Goal: Task Accomplishment & Management: Complete application form

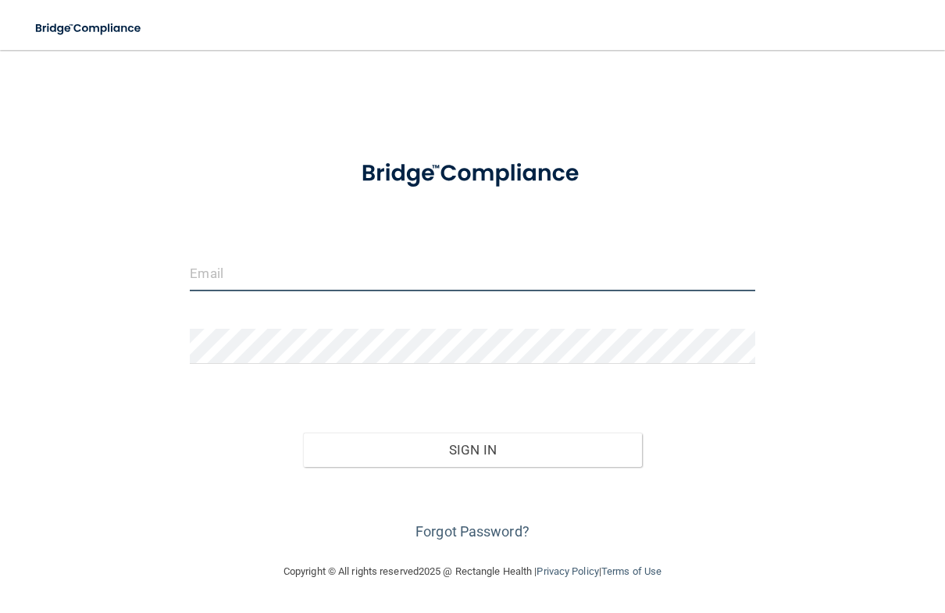
click at [335, 275] on input "email" at bounding box center [472, 273] width 565 height 35
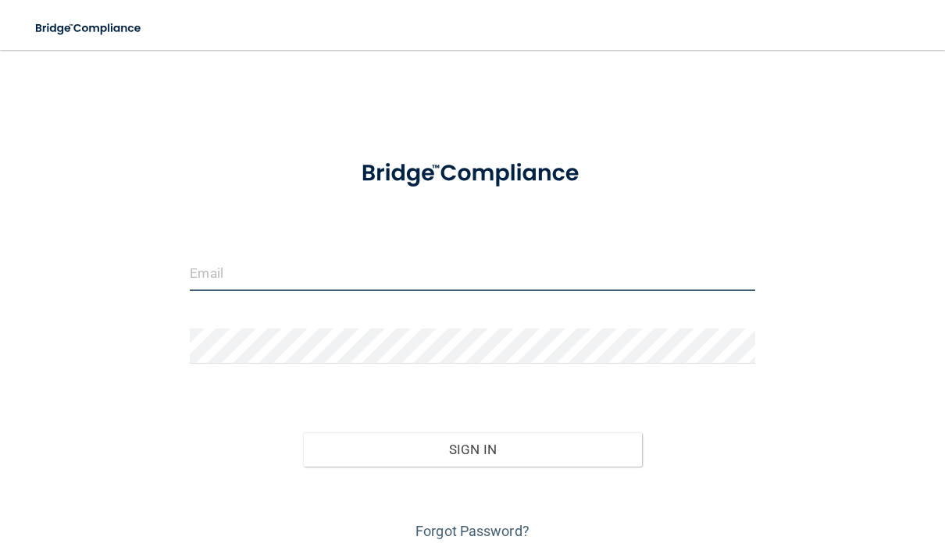
type input "[EMAIL_ADDRESS][DOMAIN_NAME]"
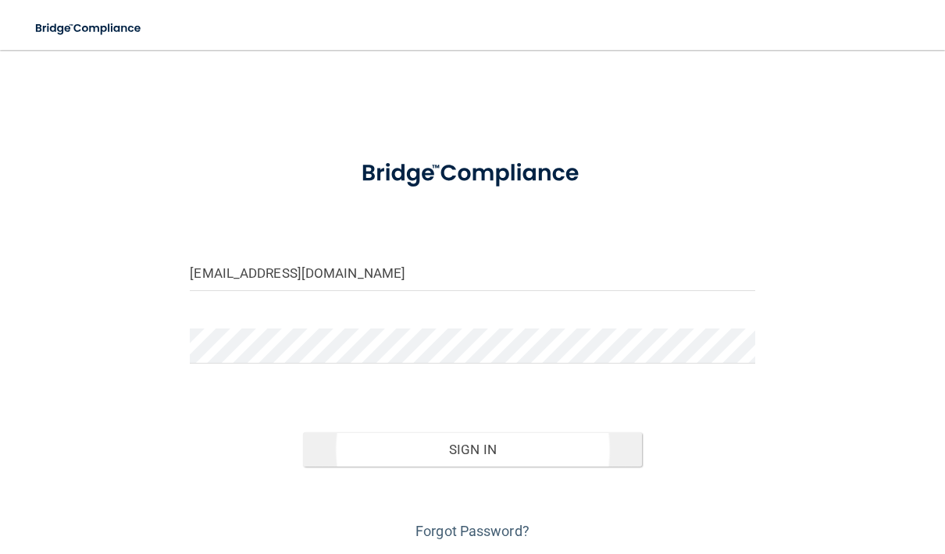
click at [531, 442] on button "Sign In" at bounding box center [472, 450] width 339 height 34
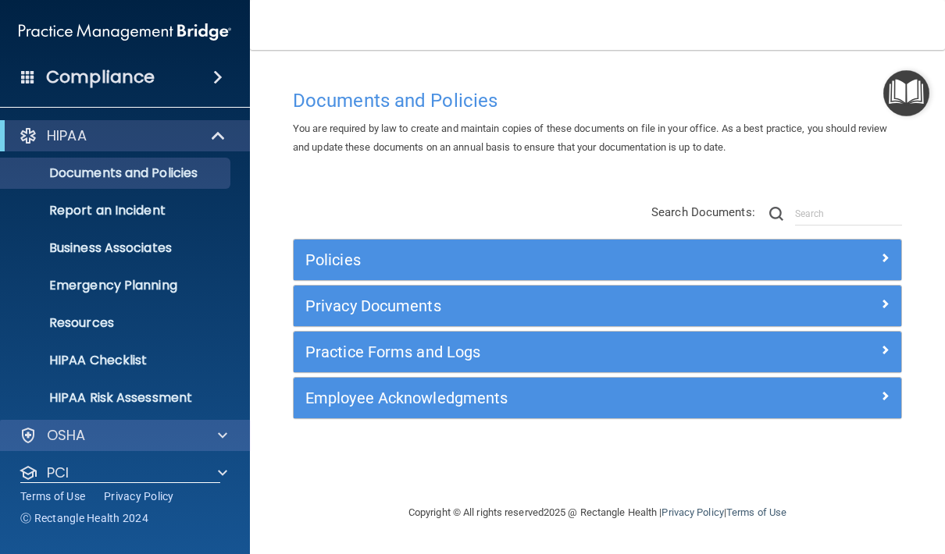
click at [219, 438] on span at bounding box center [222, 435] width 9 height 19
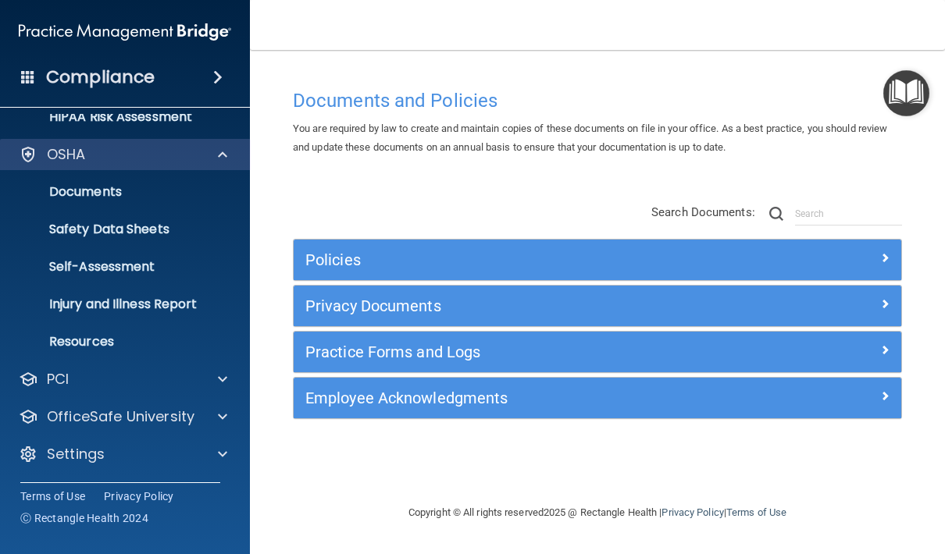
scroll to position [281, 0]
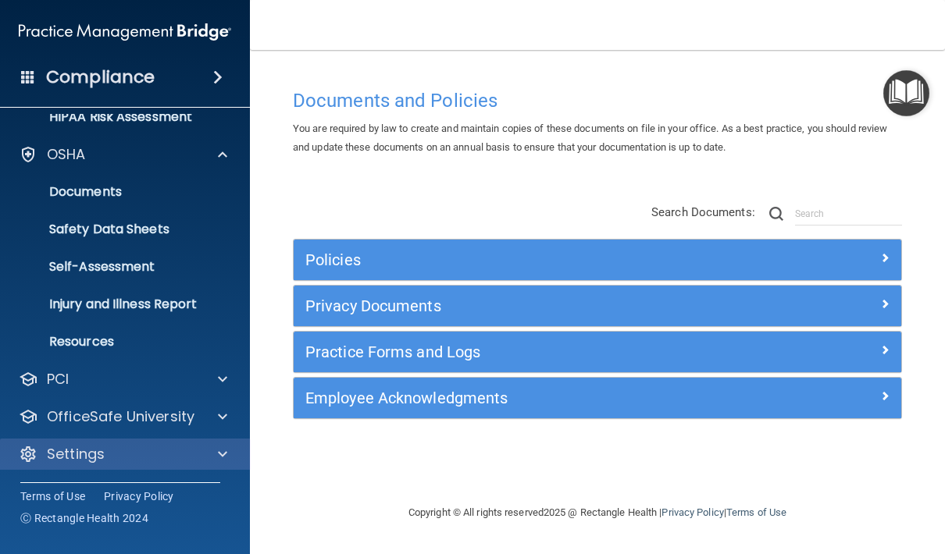
click at [226, 451] on span at bounding box center [222, 454] width 9 height 19
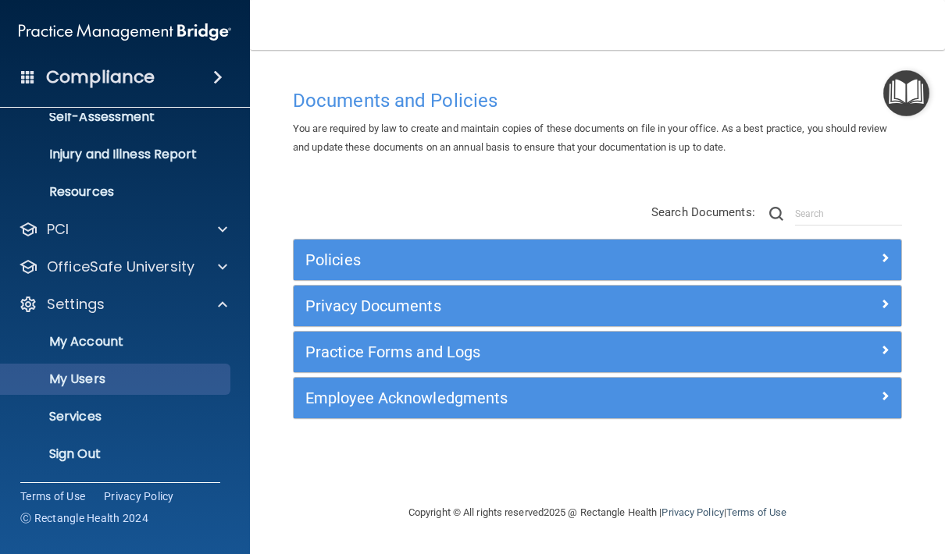
click at [123, 380] on p "My Users" at bounding box center [116, 380] width 213 height 16
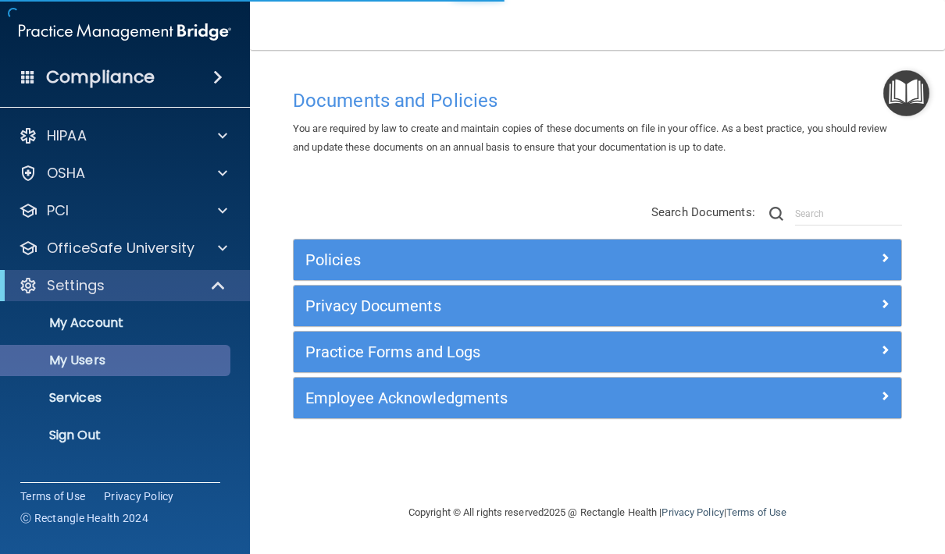
select select "20"
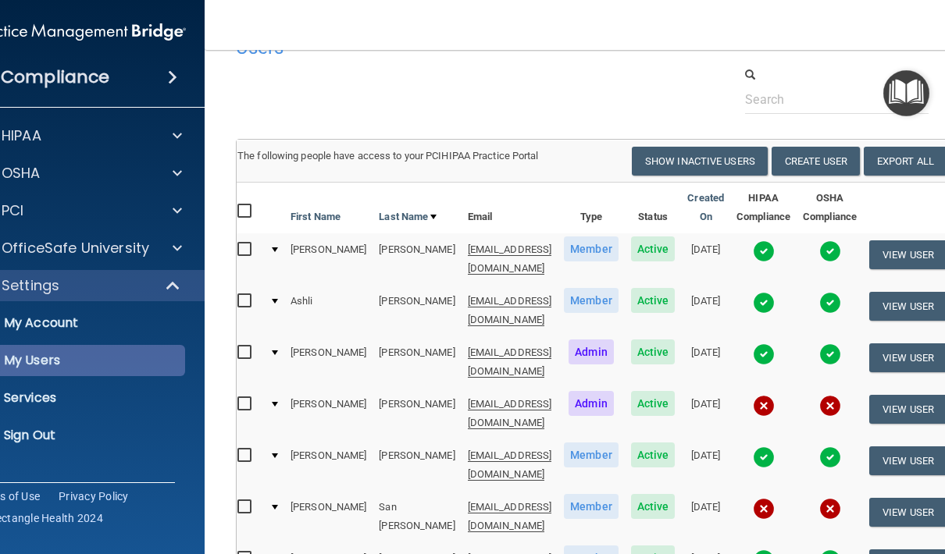
scroll to position [0, 5]
click at [854, 164] on button "Create User" at bounding box center [815, 161] width 88 height 29
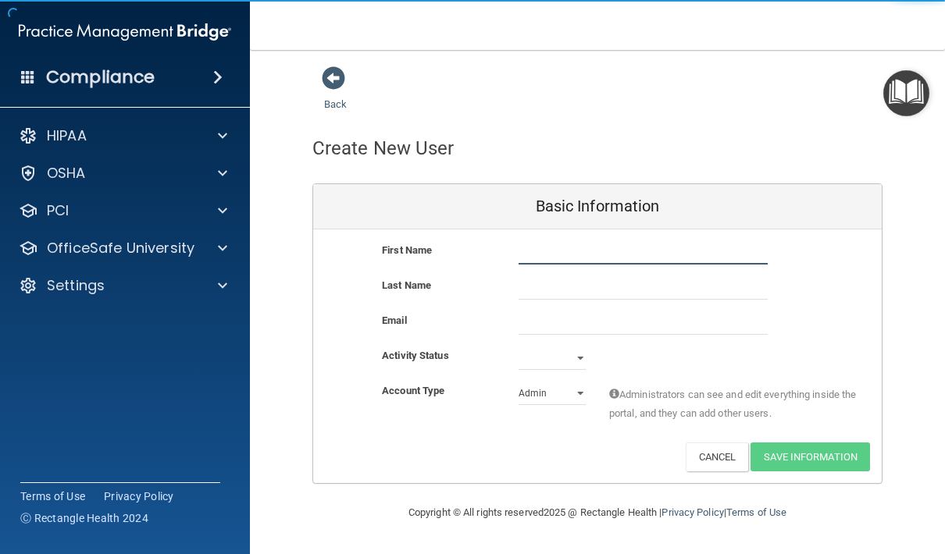
click at [717, 241] on input "text" at bounding box center [642, 252] width 249 height 23
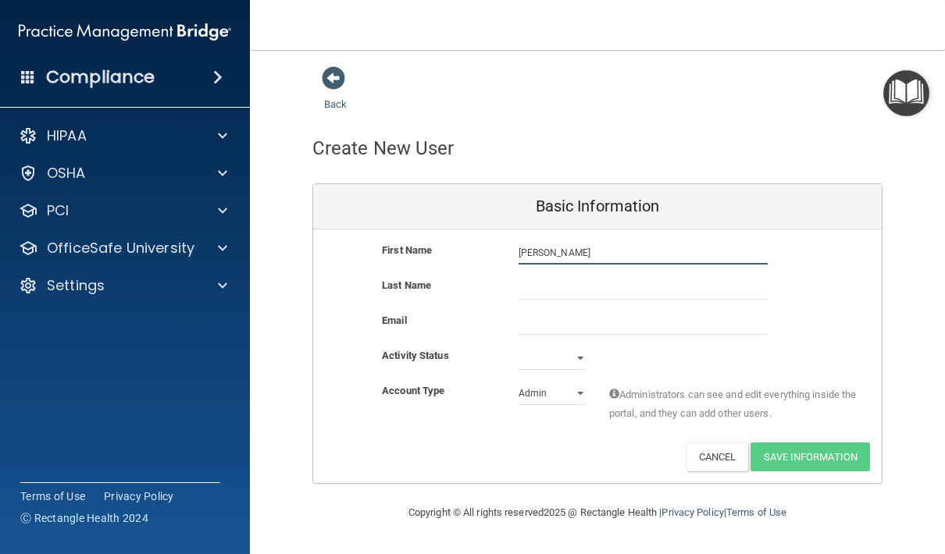
type input "Anna"
click at [561, 283] on input "text" at bounding box center [642, 287] width 249 height 23
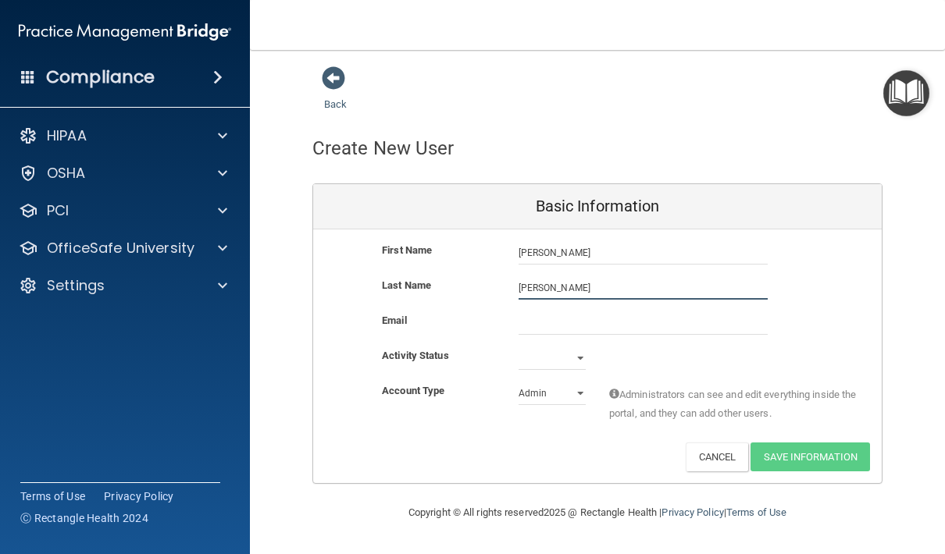
type input "Tanke"
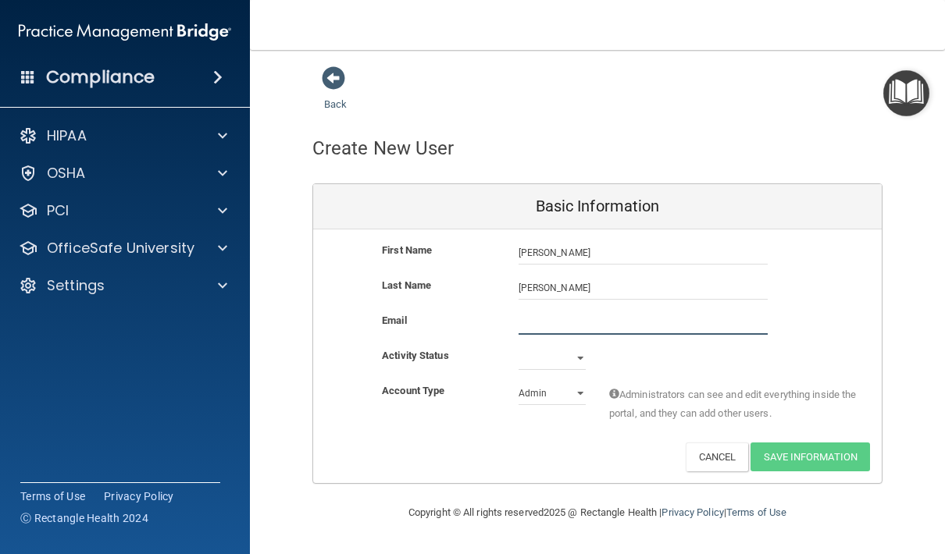
click at [576, 318] on input "email" at bounding box center [642, 323] width 249 height 23
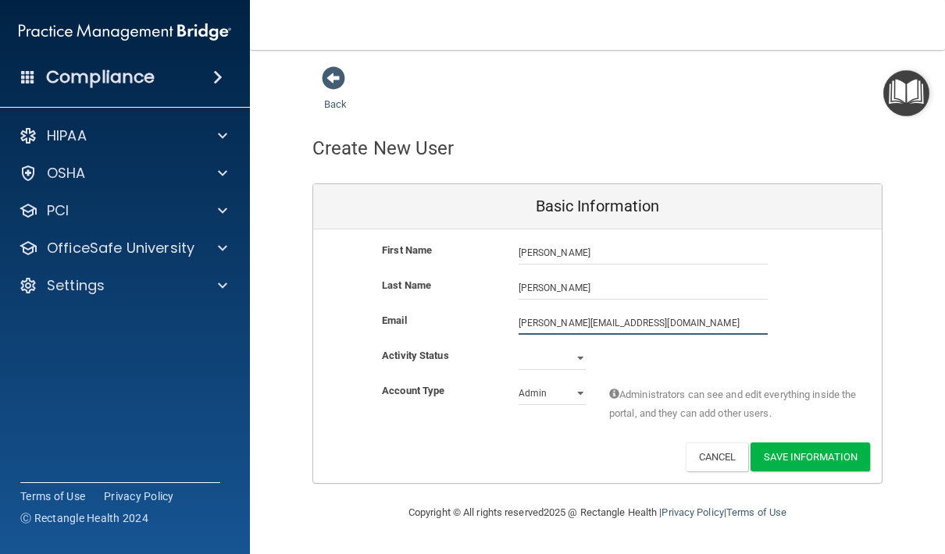
type input "tanke.anna24@gmail.com"
click at [597, 363] on div "Activity Status Active Inactive" at bounding box center [597, 358] width 568 height 23
click at [583, 360] on select "Active Inactive" at bounding box center [551, 358] width 67 height 23
select select "active"
click at [581, 392] on select "Admin Member" at bounding box center [551, 393] width 67 height 23
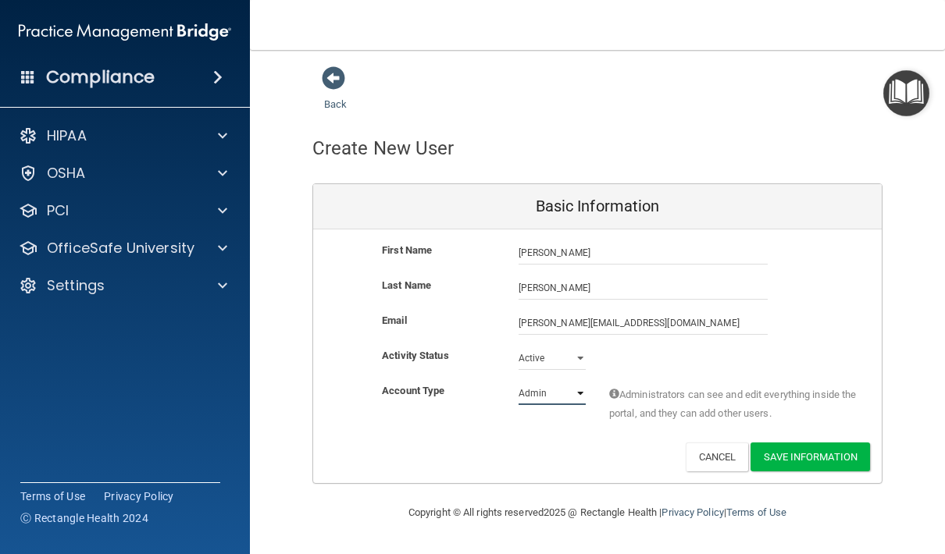
select select "practice_member"
click at [818, 454] on button "Save Information" at bounding box center [809, 457] width 119 height 29
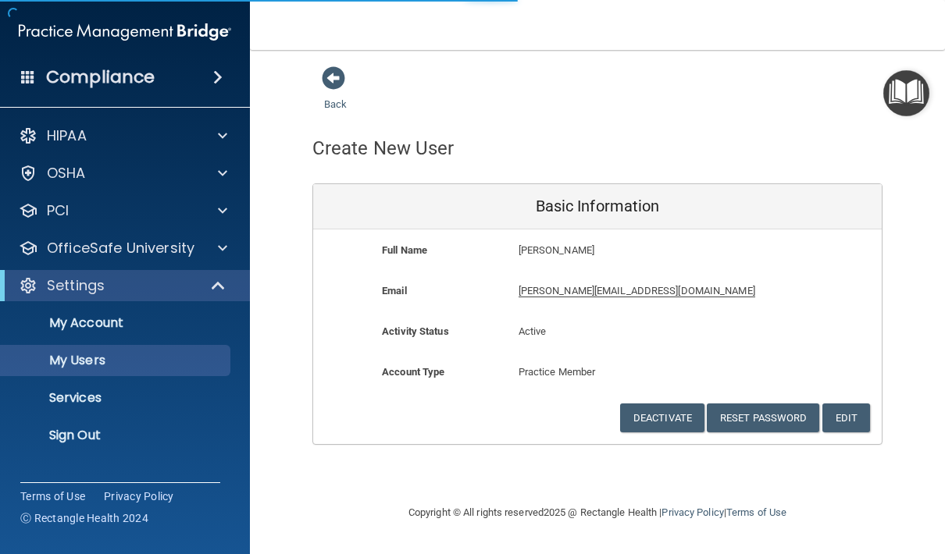
select select "20"
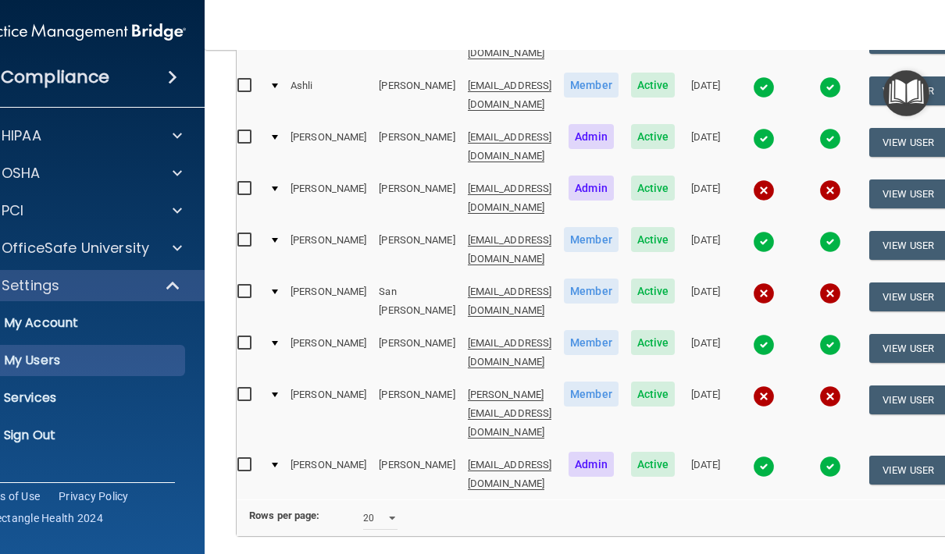
scroll to position [0, 5]
click at [775, 386] on img at bounding box center [764, 397] width 22 height 22
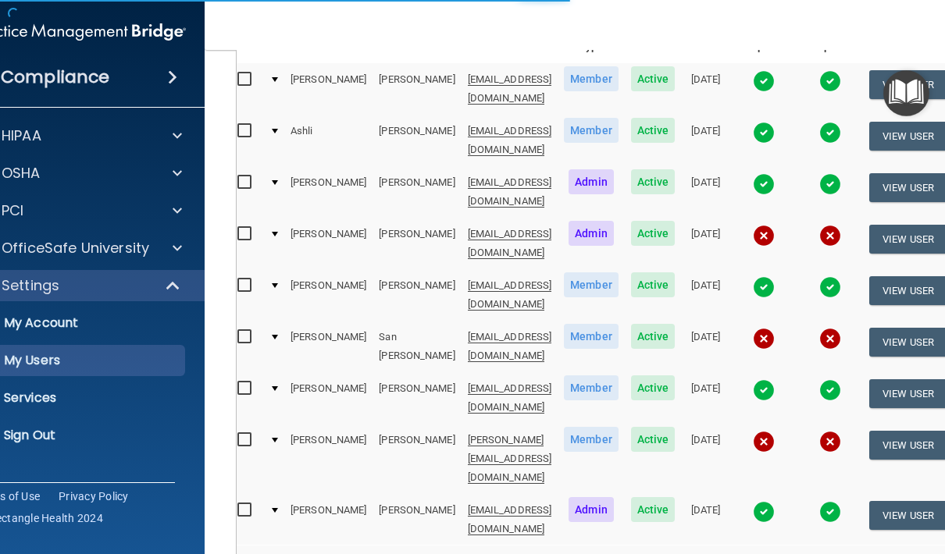
scroll to position [286, 0]
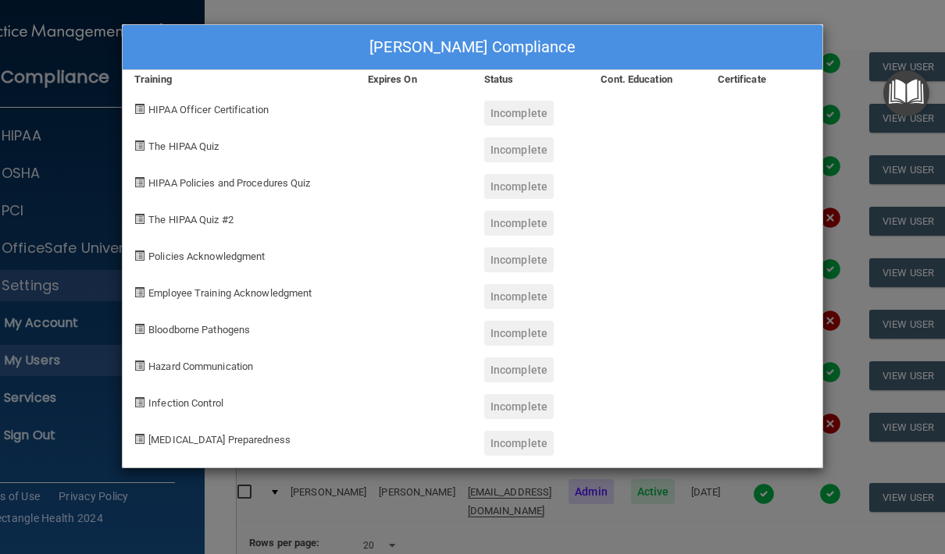
click at [745, 507] on div "Anna Tanke's Compliance Training Expires On Status Cont. Education Certificate …" at bounding box center [472, 277] width 945 height 554
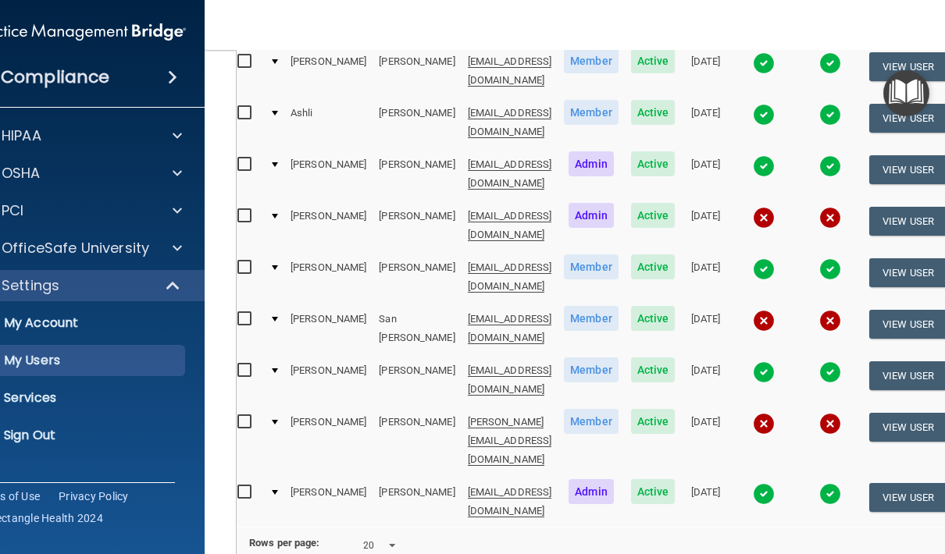
click at [263, 406] on td at bounding box center [273, 441] width 21 height 70
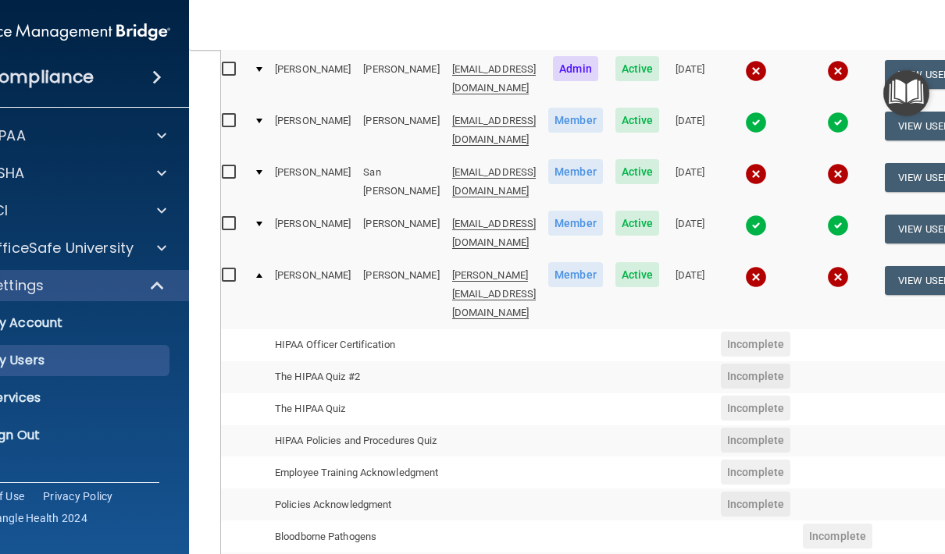
scroll to position [0, 5]
click at [498, 259] on td "tanke.anna24@gmail.com" at bounding box center [494, 293] width 97 height 69
click at [923, 266] on button "View User" at bounding box center [923, 280] width 77 height 29
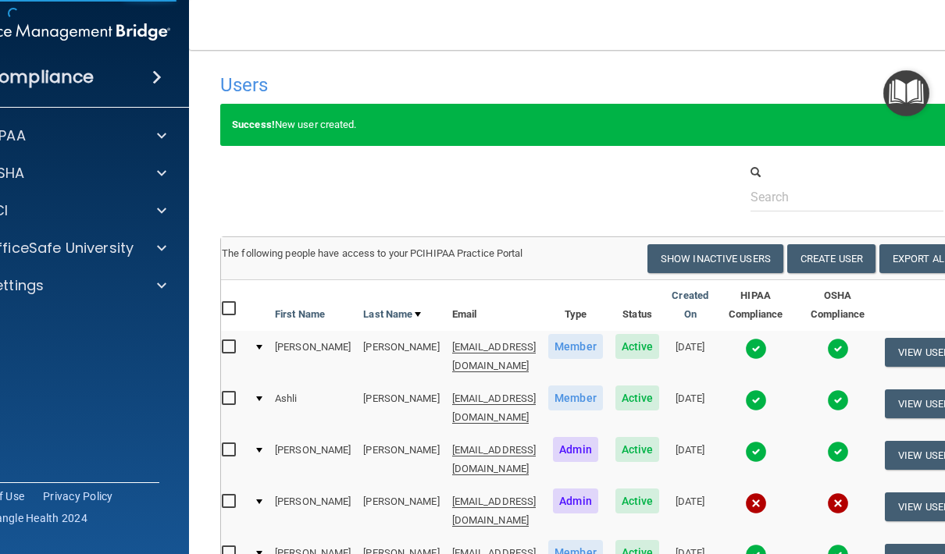
select select "practice_member"
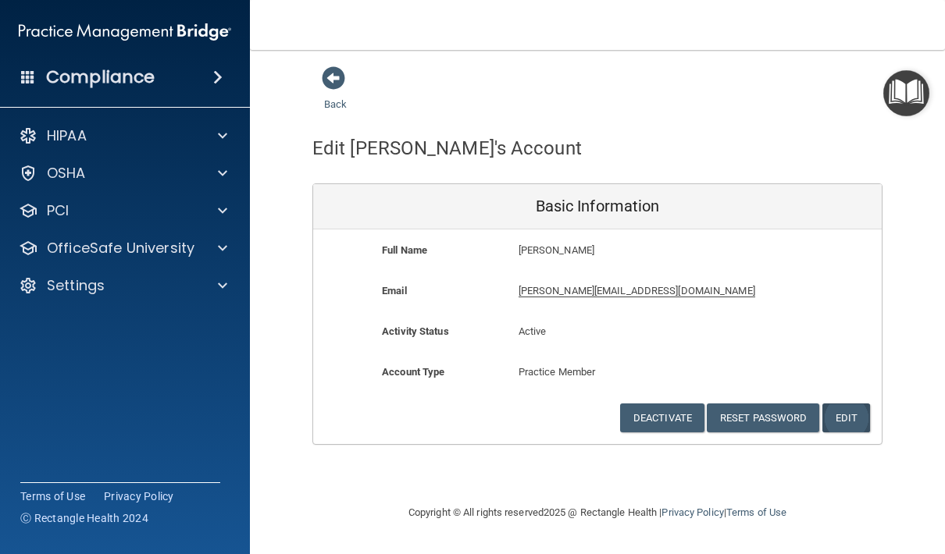
click at [853, 413] on button "Edit" at bounding box center [846, 418] width 48 height 29
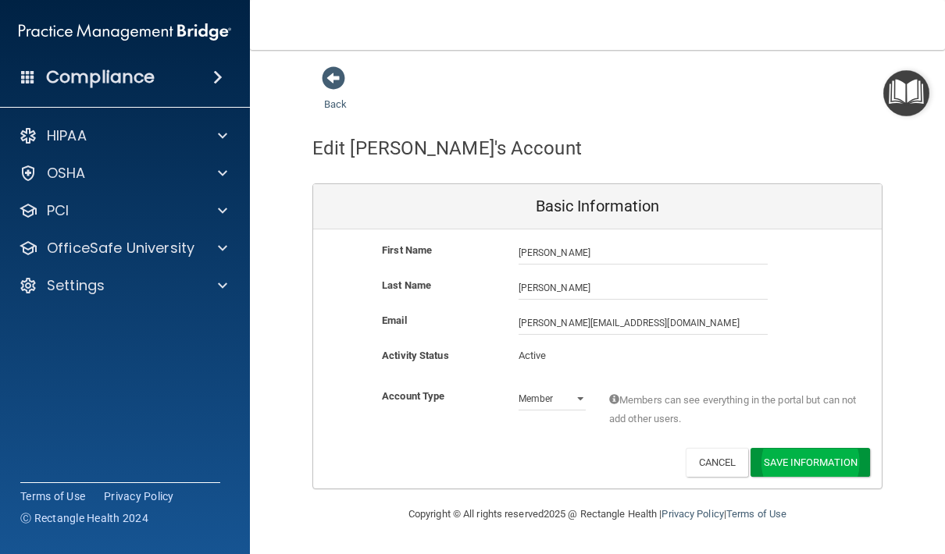
click at [834, 458] on button "Save Information" at bounding box center [809, 462] width 119 height 29
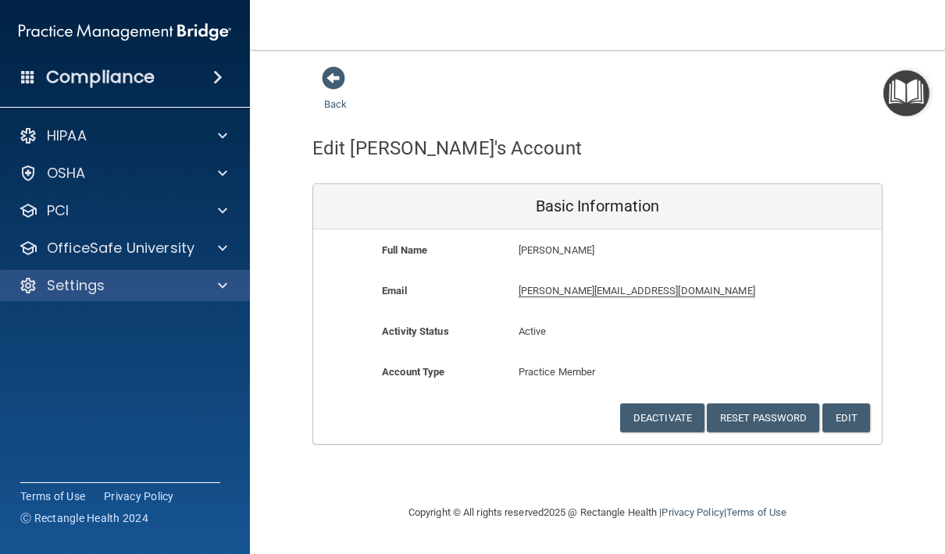
click at [226, 292] on span at bounding box center [222, 285] width 9 height 19
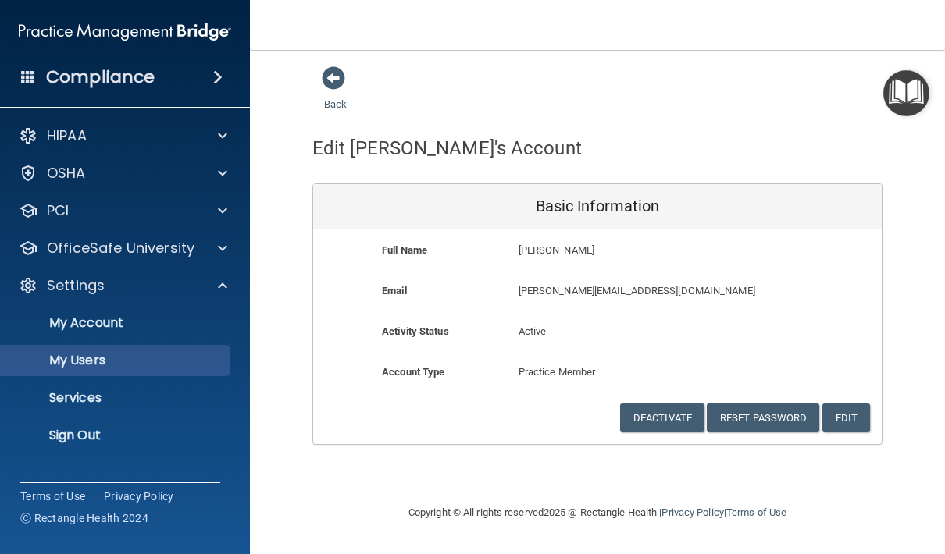
click at [96, 366] on p "My Users" at bounding box center [116, 361] width 213 height 16
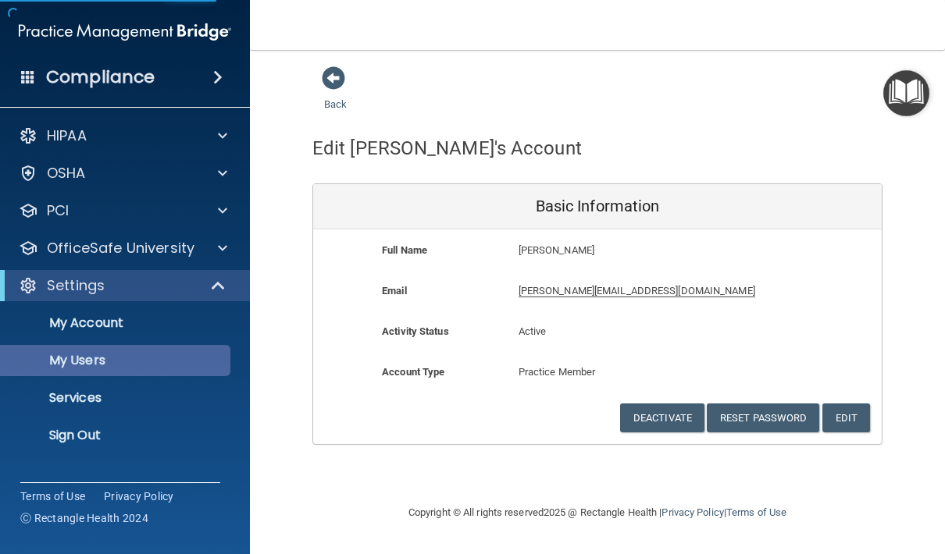
select select "20"
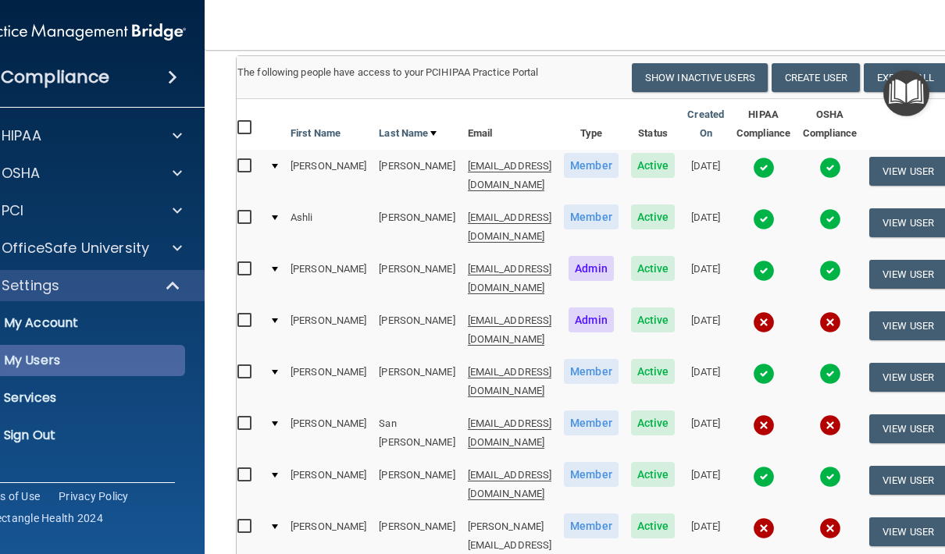
scroll to position [127, 0]
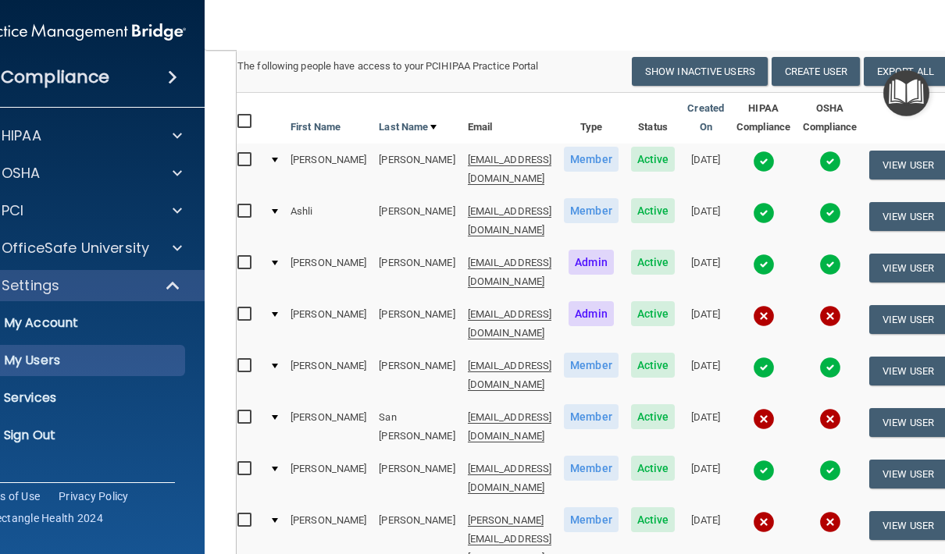
click at [237, 515] on input "checkbox" at bounding box center [246, 521] width 18 height 12
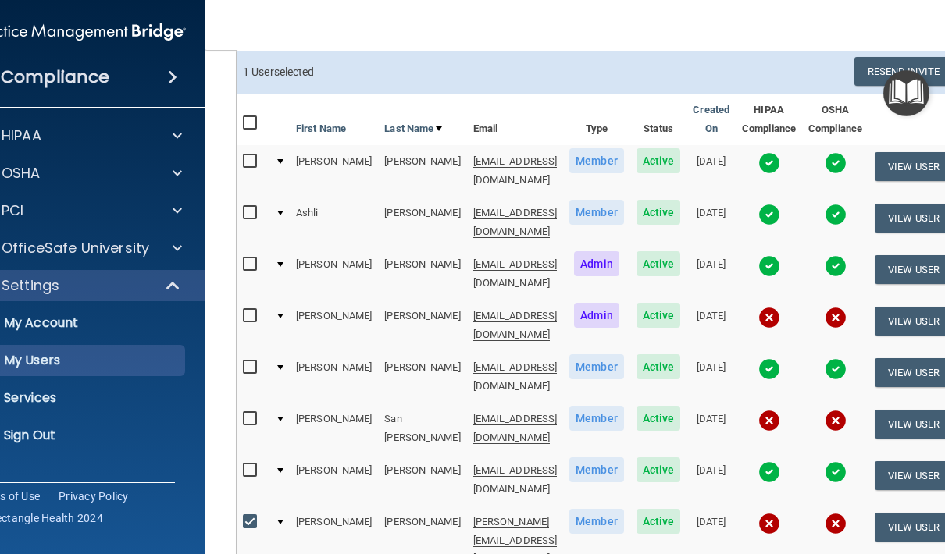
scroll to position [0, 0]
click at [243, 516] on input "checkbox" at bounding box center [252, 522] width 18 height 12
checkbox input "false"
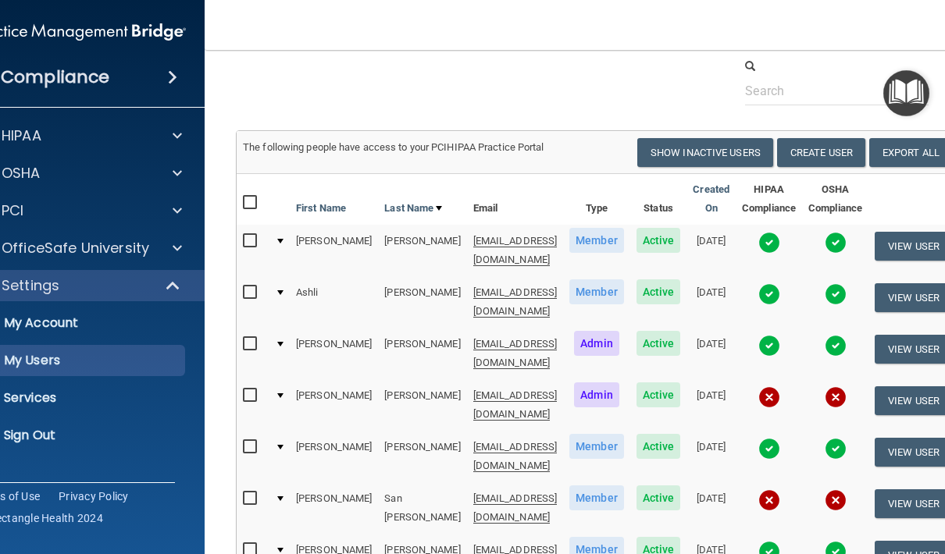
scroll to position [45, 0]
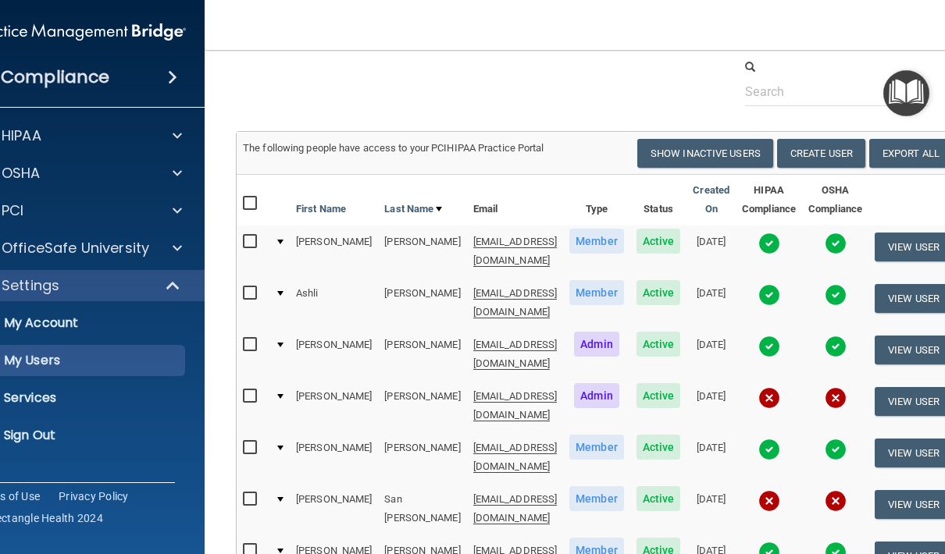
click at [168, 285] on span at bounding box center [174, 285] width 13 height 19
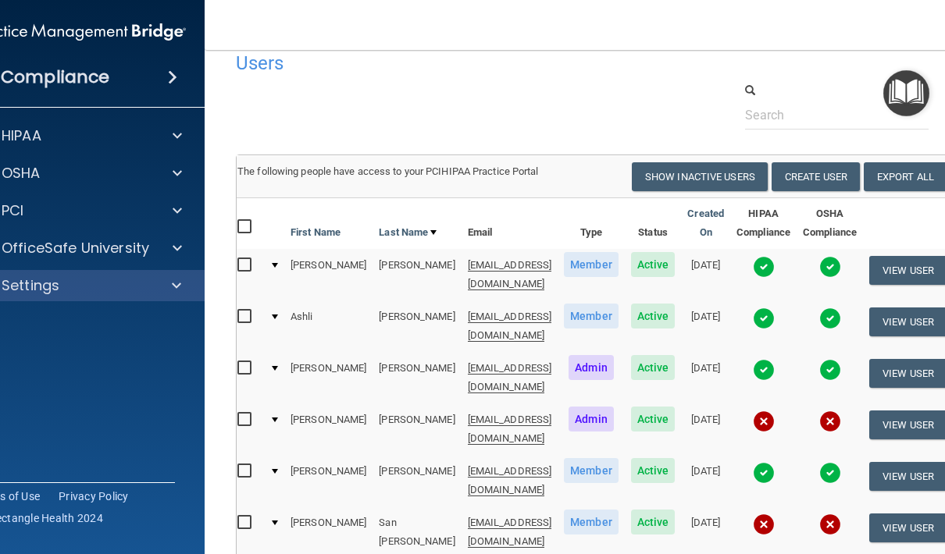
scroll to position [0, 5]
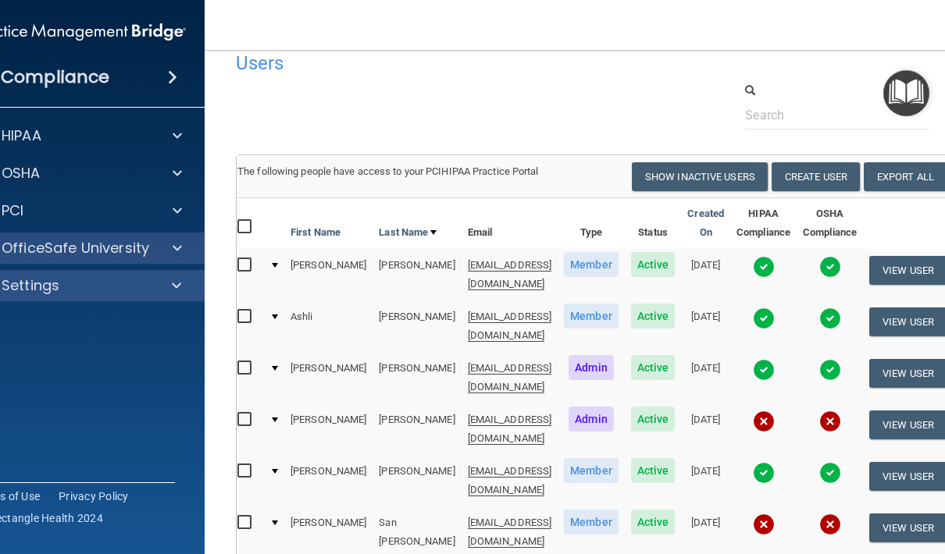
click at [173, 245] on span at bounding box center [177, 248] width 9 height 19
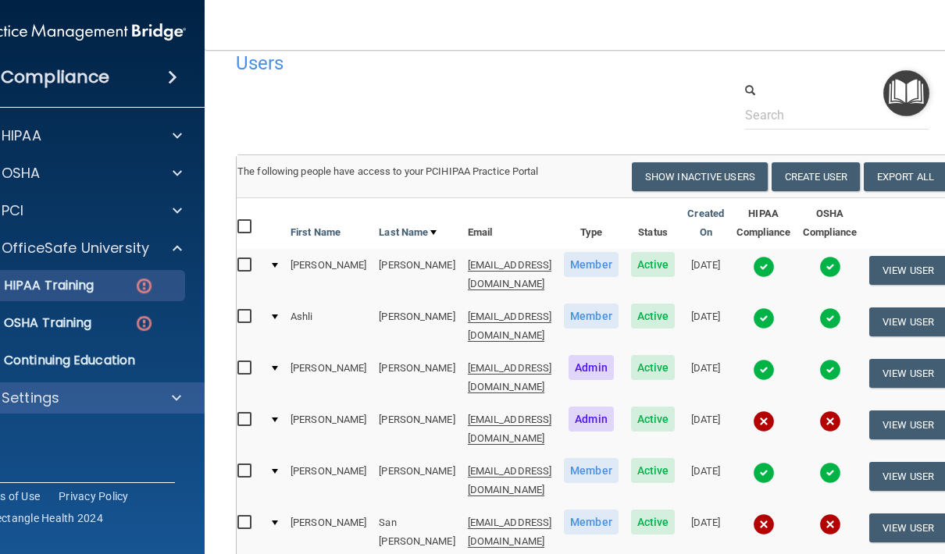
click at [88, 294] on link "HIPAA Training" at bounding box center [62, 285] width 246 height 31
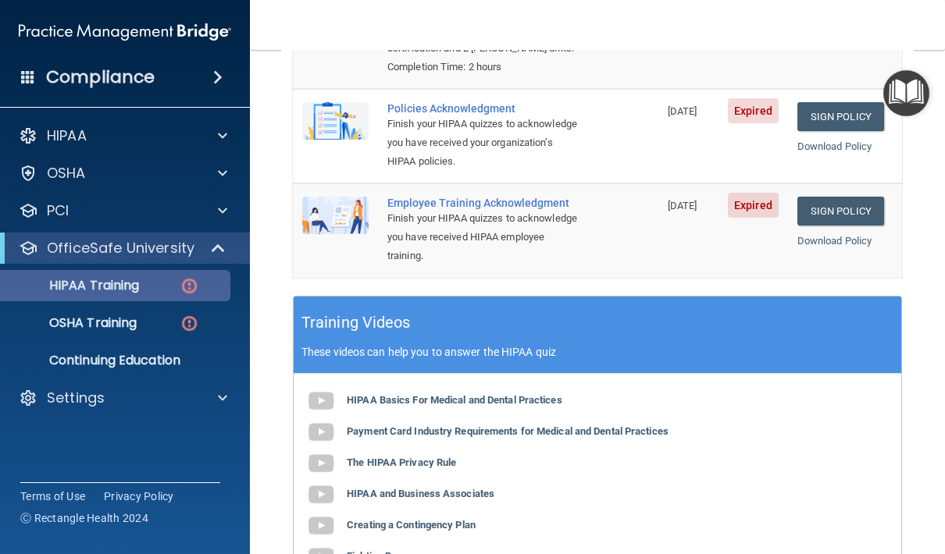
scroll to position [374, 0]
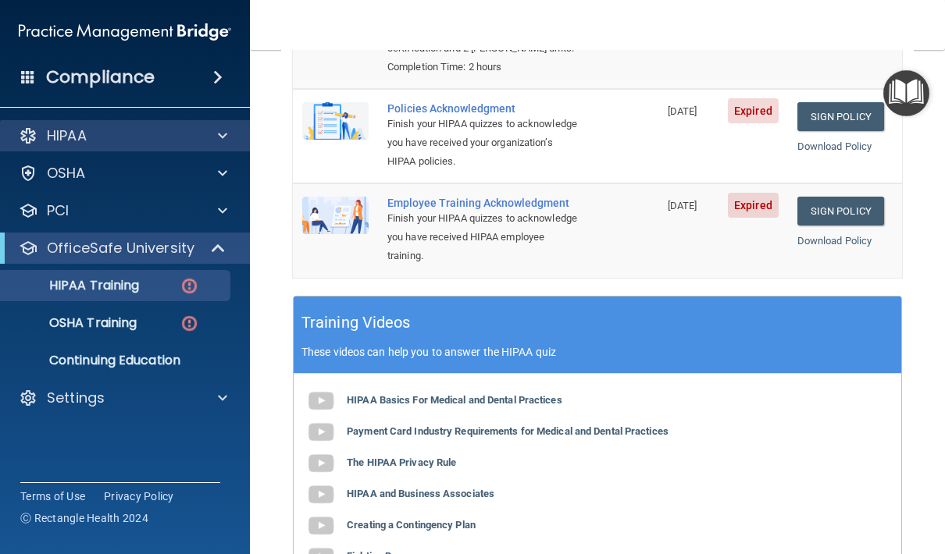
click at [234, 132] on div at bounding box center [220, 135] width 39 height 19
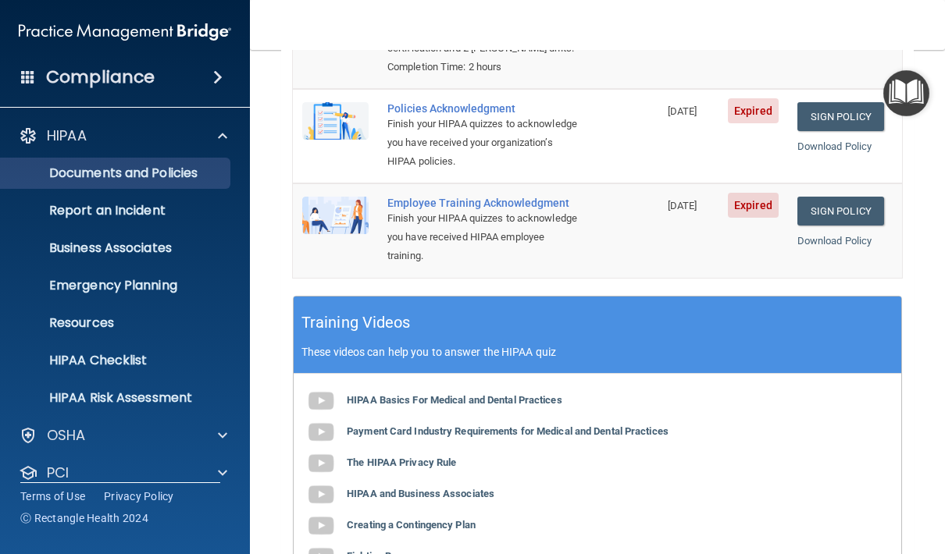
click at [200, 182] on link "Documents and Policies" at bounding box center [107, 173] width 246 height 31
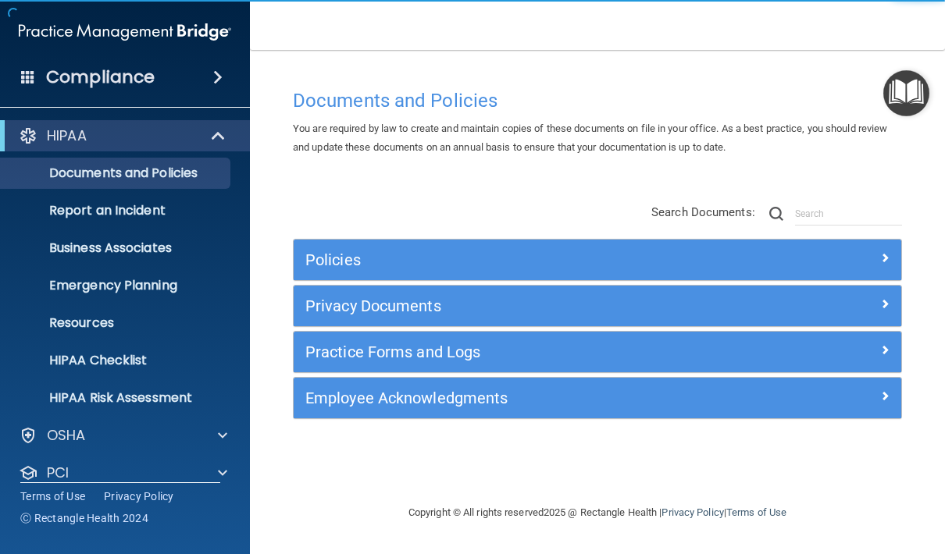
click at [870, 268] on div "Policies" at bounding box center [597, 260] width 607 height 25
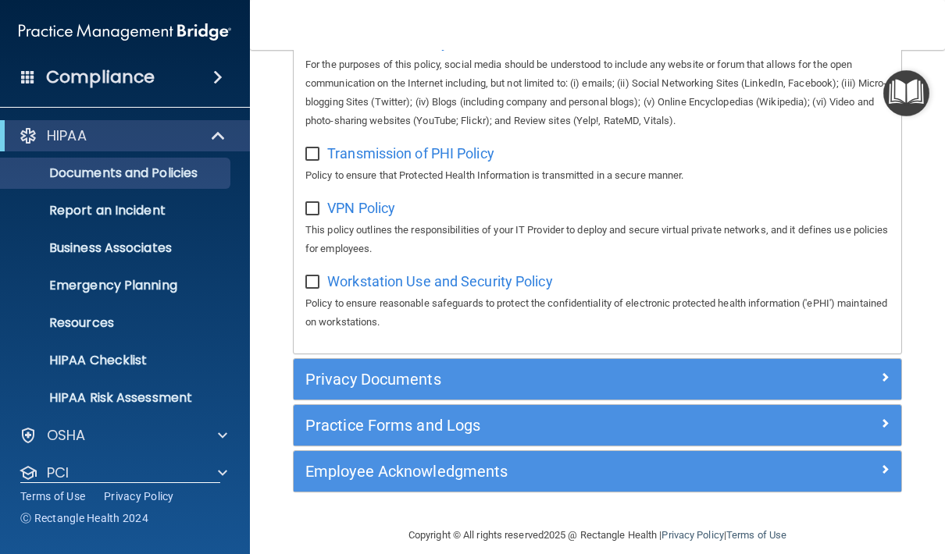
scroll to position [1483, 0]
click at [485, 414] on div "Practice Forms and Logs" at bounding box center [522, 426] width 456 height 25
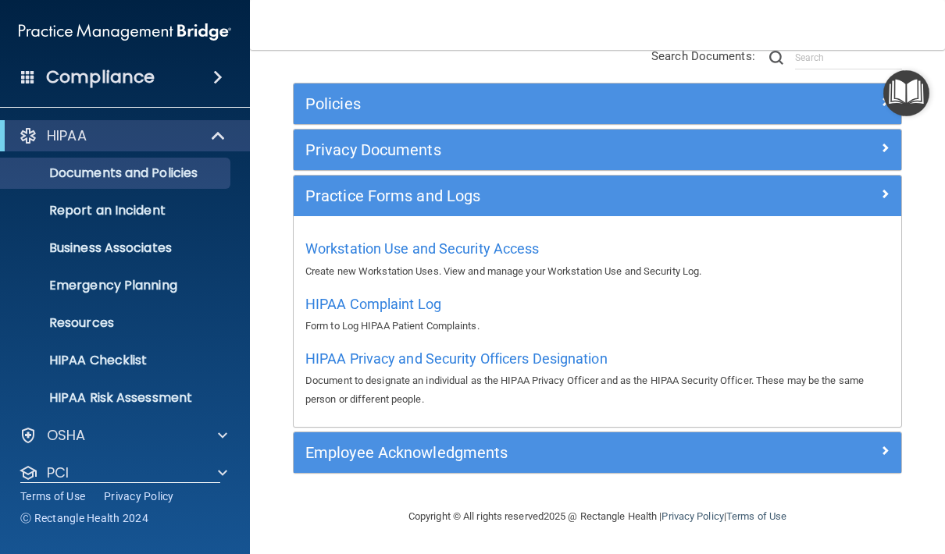
scroll to position [155, 0]
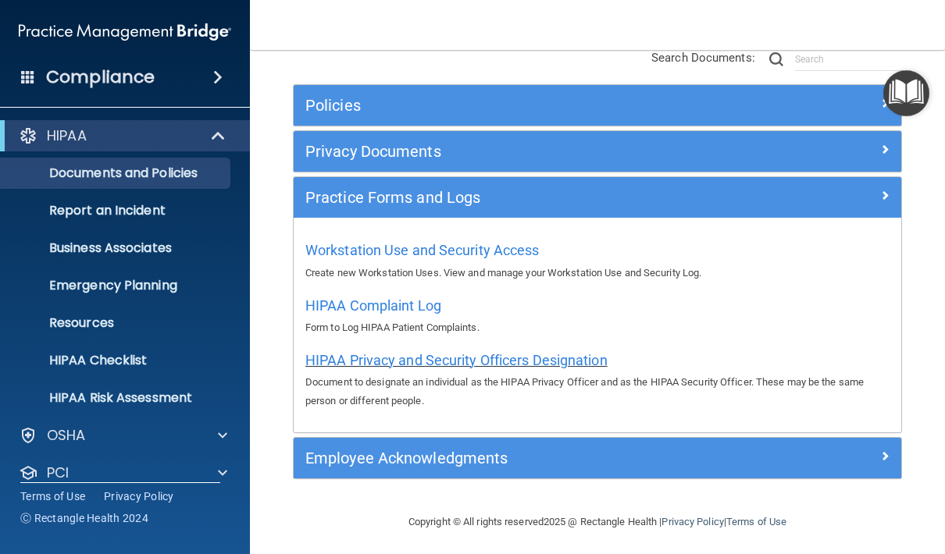
click at [547, 352] on span "HIPAA Privacy and Security Officers Designation" at bounding box center [456, 360] width 302 height 16
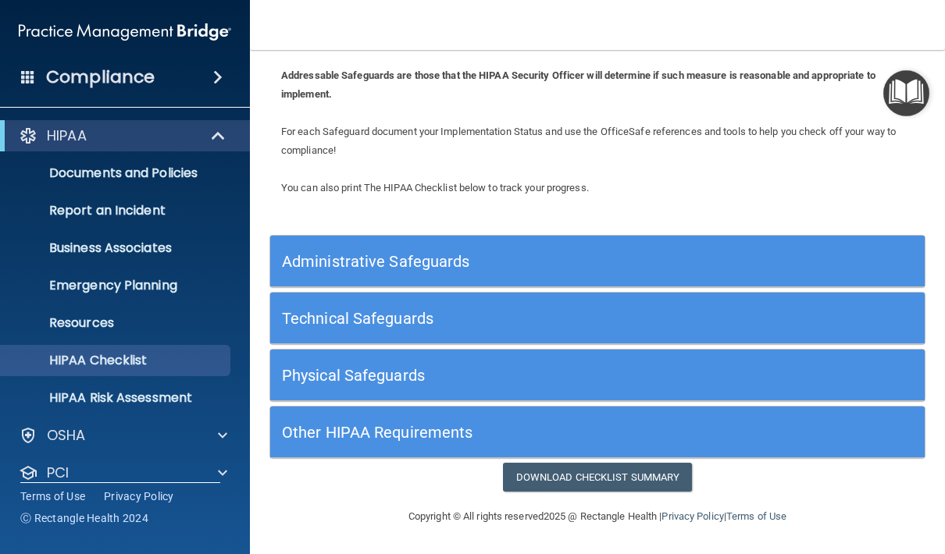
scroll to position [84, 0]
click at [483, 277] on div "Administrative Safeguards" at bounding box center [515, 261] width 491 height 35
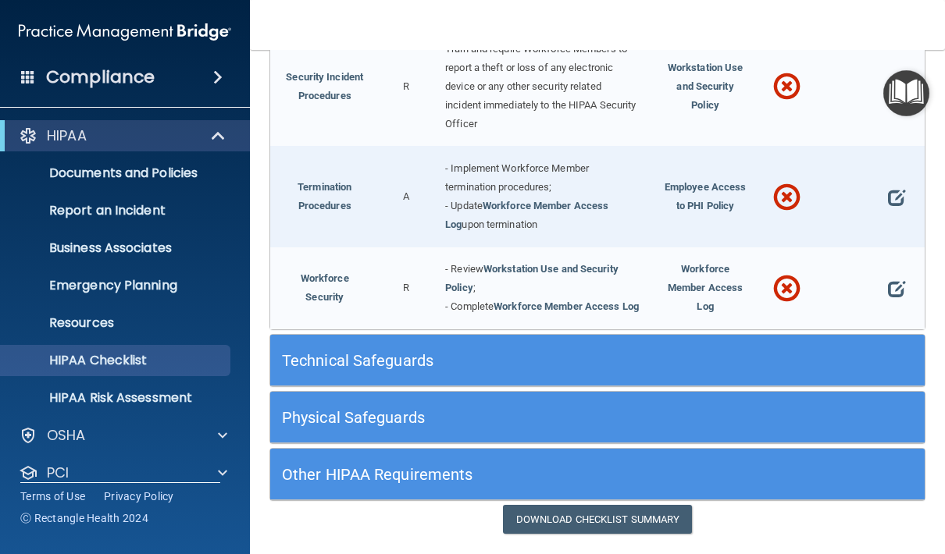
scroll to position [1705, 0]
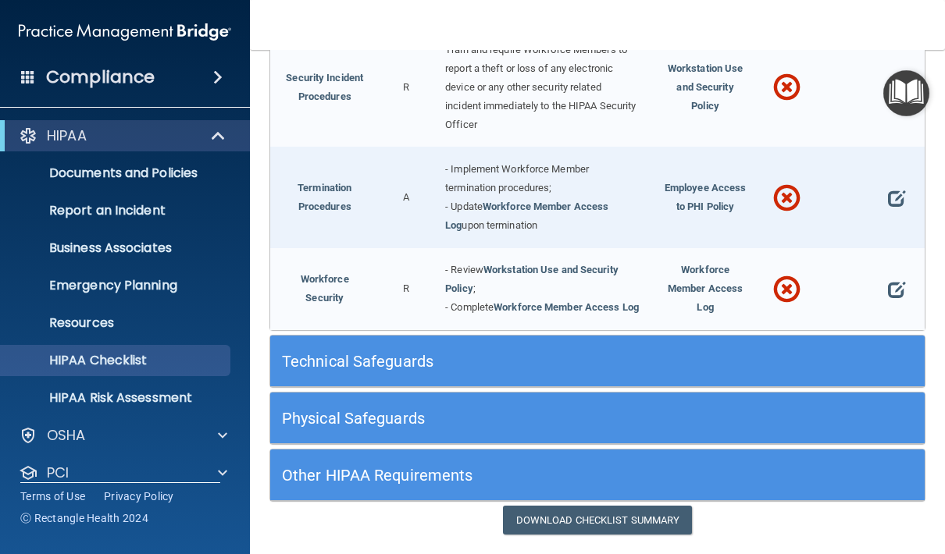
click at [480, 353] on h5 "Technical Safeguards" at bounding box center [516, 361] width 468 height 17
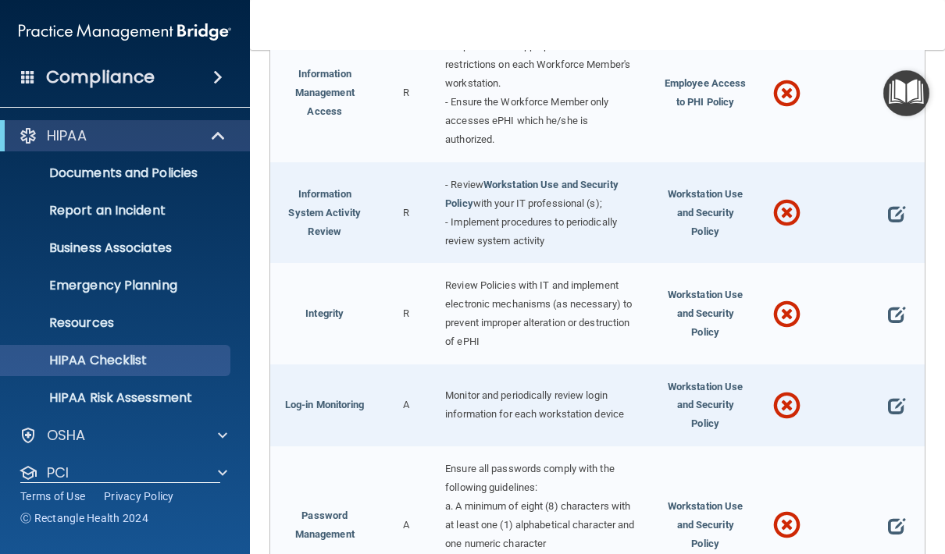
scroll to position [2445, 0]
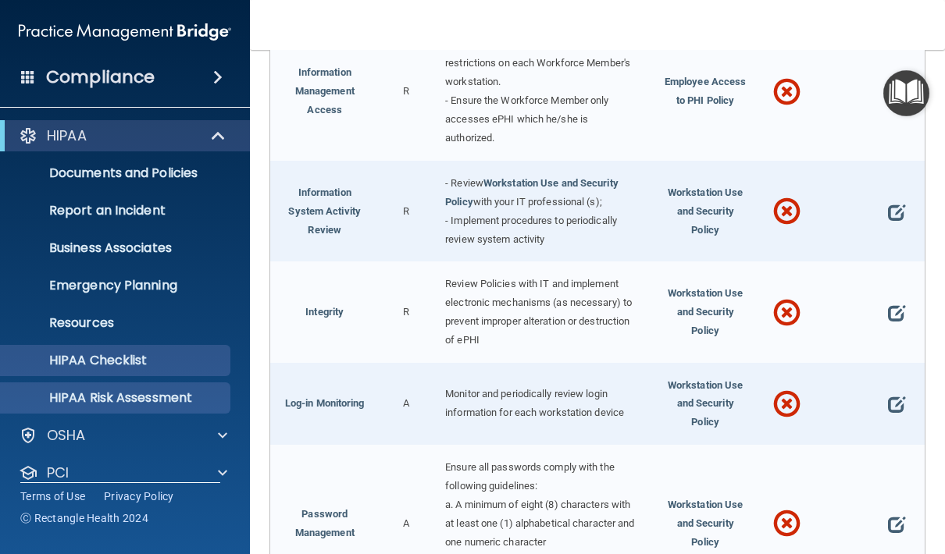
click at [185, 404] on p "HIPAA Risk Assessment" at bounding box center [116, 398] width 213 height 16
